Goal: Answer question/provide support

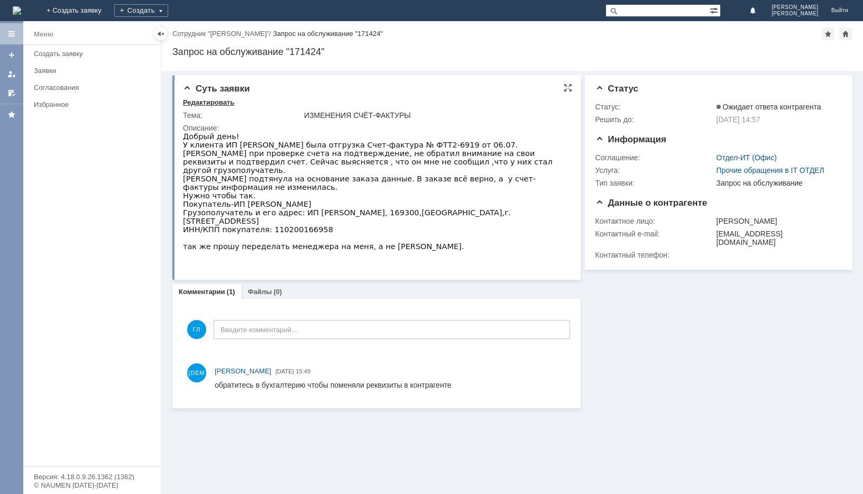
click at [214, 101] on div "Редактировать" at bounding box center [208, 102] width 51 height 8
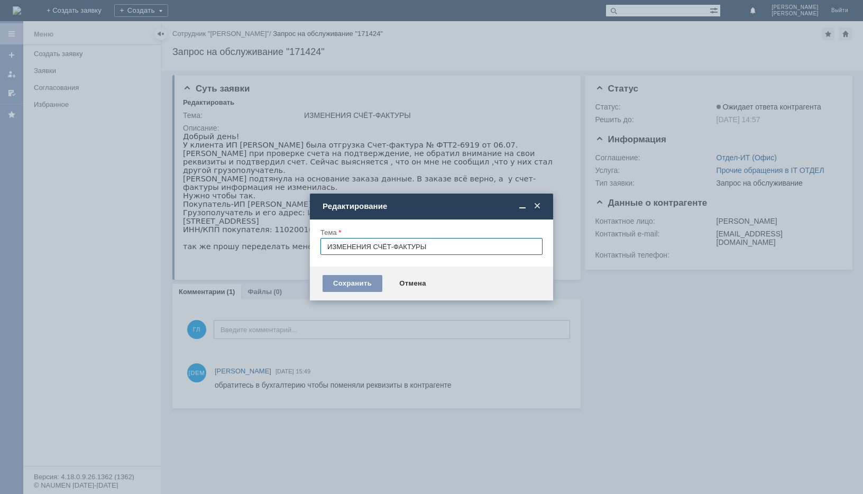
click at [540, 207] on span at bounding box center [537, 206] width 11 height 10
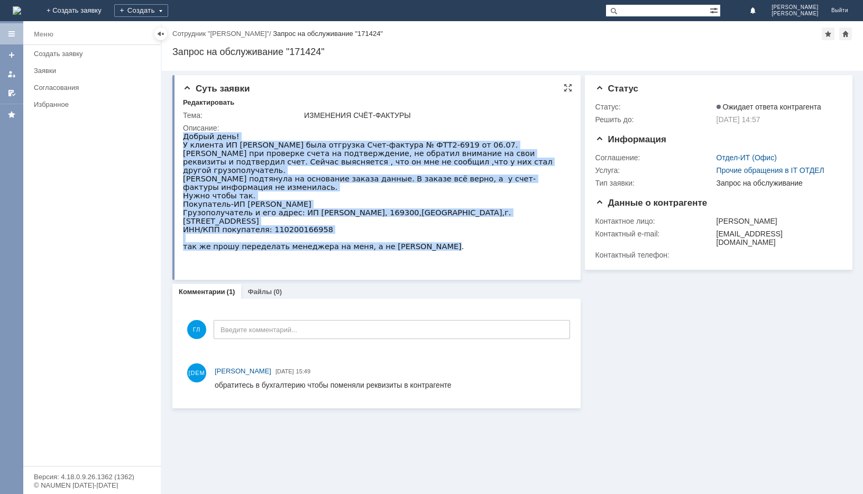
drag, startPoint x: 185, startPoint y: 137, endPoint x: 428, endPoint y: 264, distance: 274.4
click at [428, 251] on div "Добрый день! У клиента ИП Мамедов Мухтар Даязхан Оглы была отгрузка Счет-фактур…" at bounding box center [375, 191] width 384 height 118
copy div "Добрый день! У клиента ИП Мамедов Мухтар Даязхан Оглы была отгрузка Счет-фактур…"
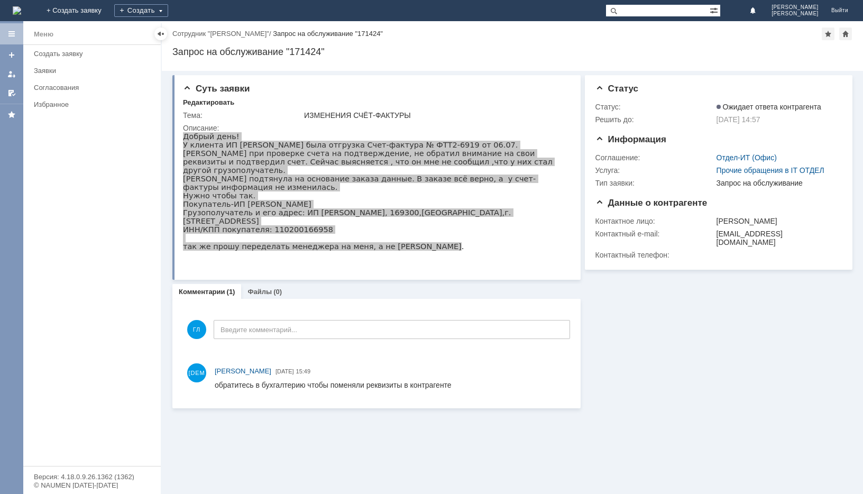
click at [69, 324] on div "Меню Создать заявку Заявки Согласования Избранное" at bounding box center [91, 255] width 137 height 421
